Goal: Learn about a topic

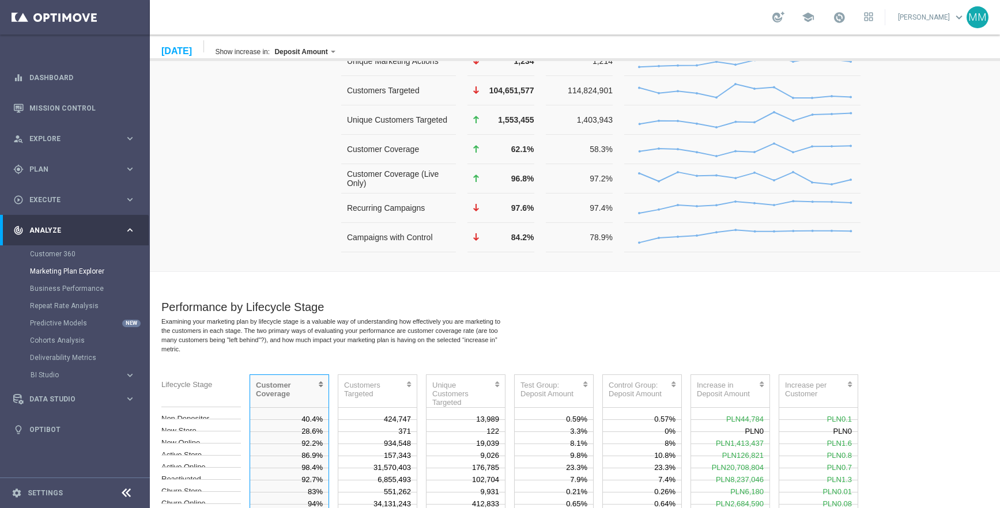
click at [505, 317] on div "Examining your marketing plan by lifecycle stage is a valuable way of understan…" at bounding box center [335, 335] width 349 height 37
click at [380, 456] on div "31,570,403" at bounding box center [377, 462] width 78 height 12
click at [395, 468] on div "6,855,493" at bounding box center [377, 474] width 78 height 12
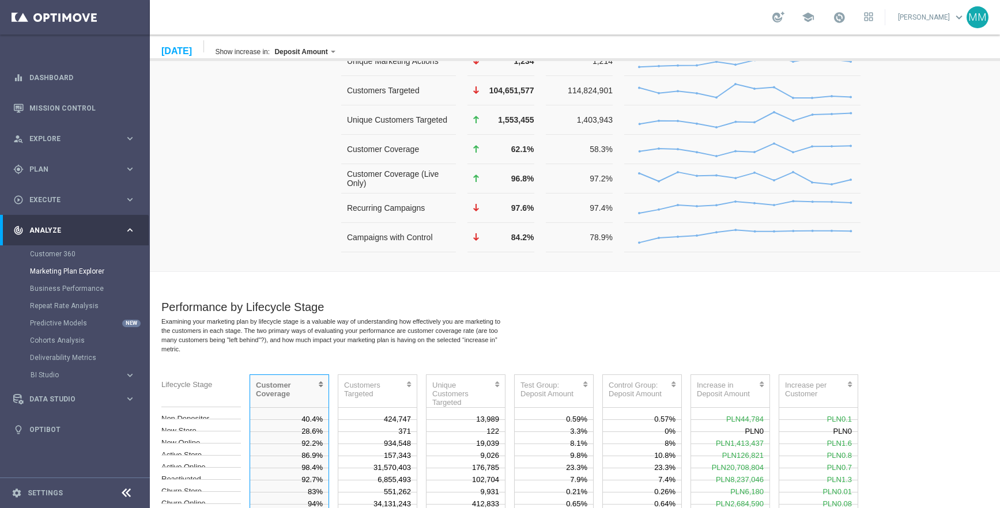
click at [395, 468] on div "6,855,493" at bounding box center [377, 474] width 78 height 12
click at [387, 492] on div "34,131,243" at bounding box center [377, 498] width 78 height 12
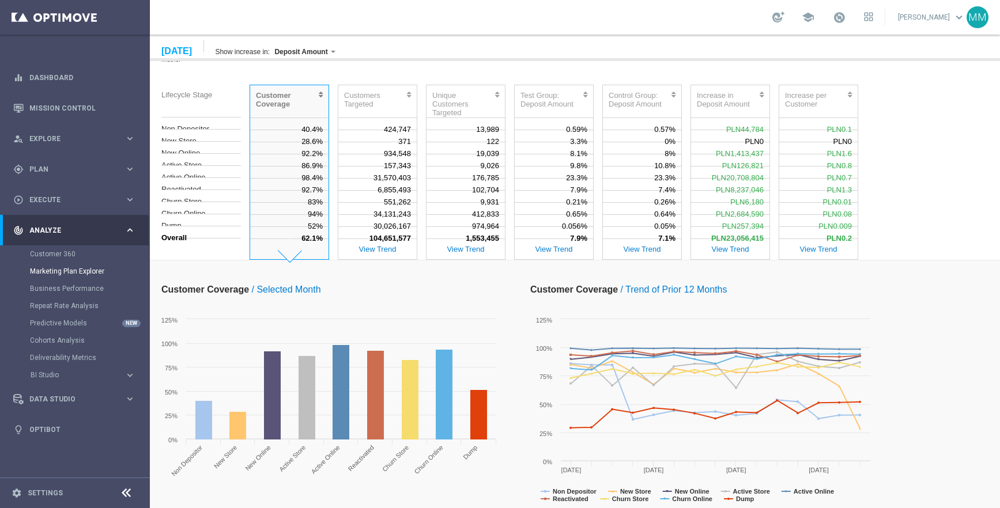
scroll to position [804, 0]
